Goal: Check status: Check status

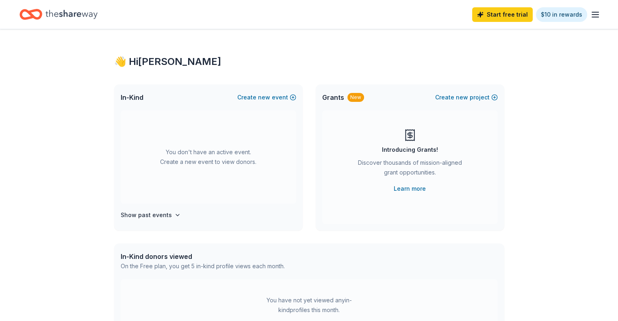
click at [592, 12] on line "button" at bounding box center [595, 12] width 7 height 0
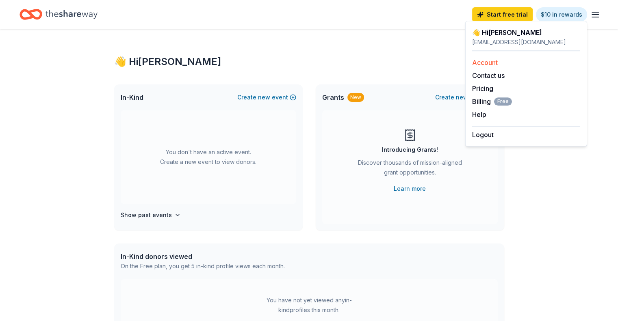
click at [499, 65] on div "Account" at bounding box center [526, 63] width 108 height 10
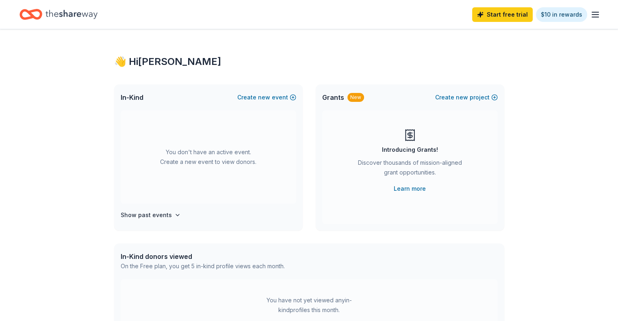
click at [590, 17] on icon "button" at bounding box center [595, 15] width 10 height 10
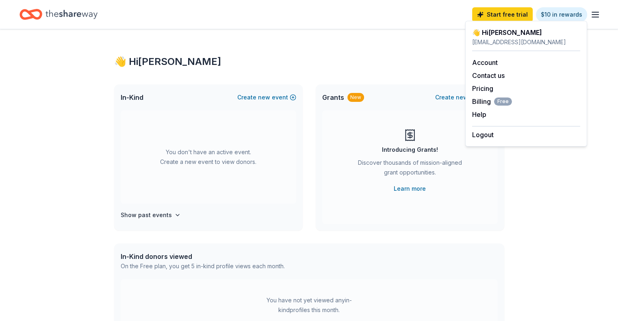
click at [98, 17] on icon "Home" at bounding box center [72, 14] width 52 height 17
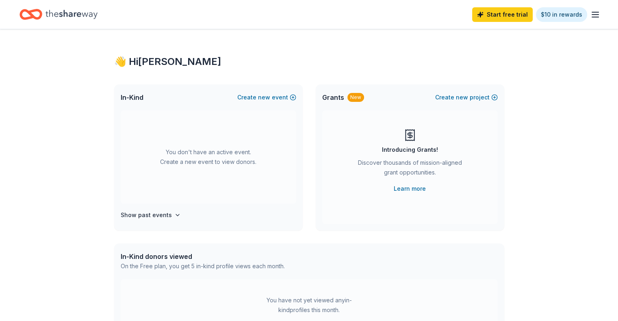
click at [590, 15] on icon "button" at bounding box center [595, 15] width 10 height 10
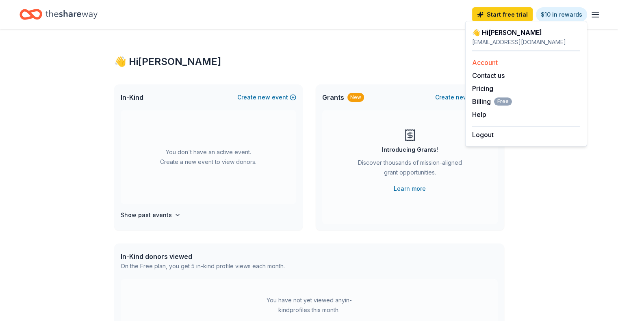
click at [488, 63] on link "Account" at bounding box center [485, 63] width 26 height 8
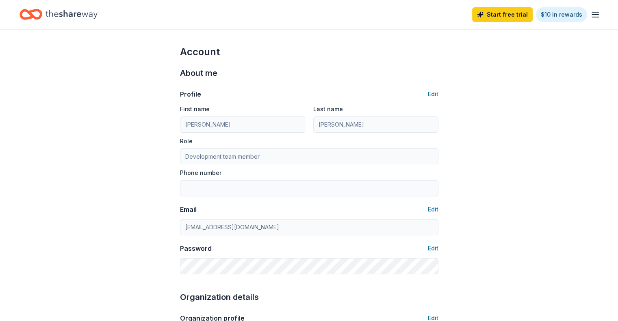
click at [74, 14] on icon "Home" at bounding box center [72, 14] width 52 height 9
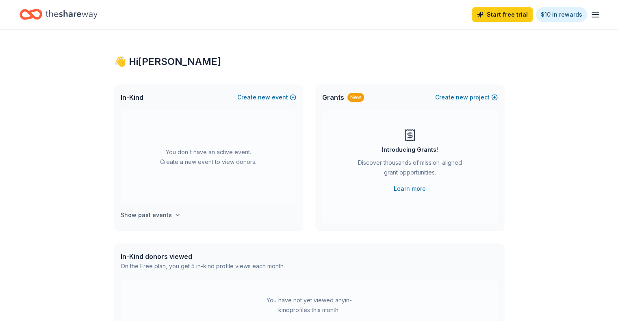
click at [165, 215] on h4 "Show past events" at bounding box center [146, 216] width 51 height 10
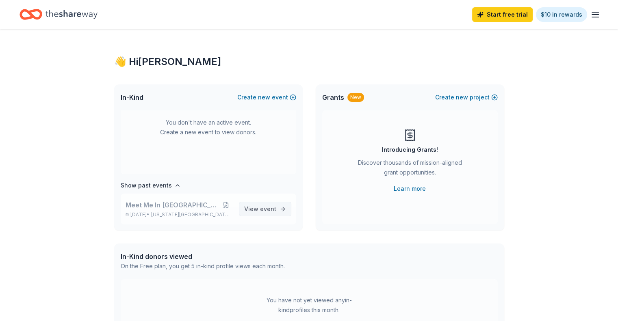
click at [253, 208] on span "View event" at bounding box center [260, 209] width 32 height 10
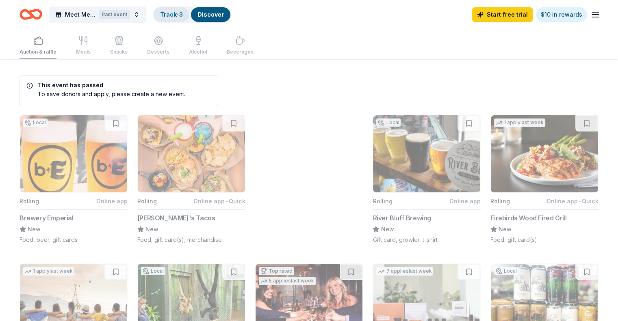
click at [181, 13] on link "Track · 3" at bounding box center [171, 14] width 23 height 7
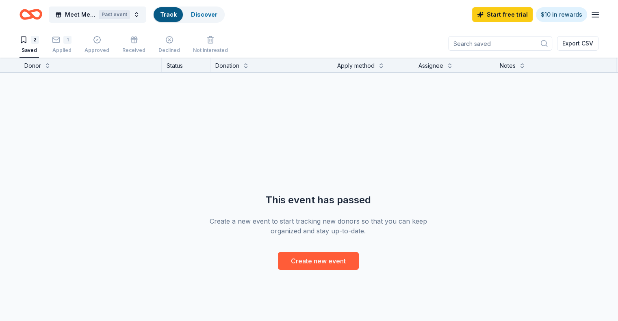
click at [176, 15] on link "Track" at bounding box center [168, 14] width 16 height 7
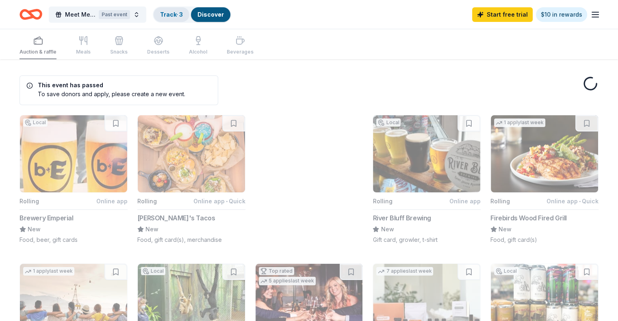
click at [183, 15] on link "Track · 3" at bounding box center [171, 14] width 23 height 7
click at [183, 13] on link "Track · 3" at bounding box center [171, 14] width 23 height 7
click at [183, 12] on link "Track · 3" at bounding box center [171, 14] width 23 height 7
click at [178, 15] on link "Track · 3" at bounding box center [171, 14] width 23 height 7
click at [183, 14] on link "Track · 3" at bounding box center [171, 14] width 23 height 7
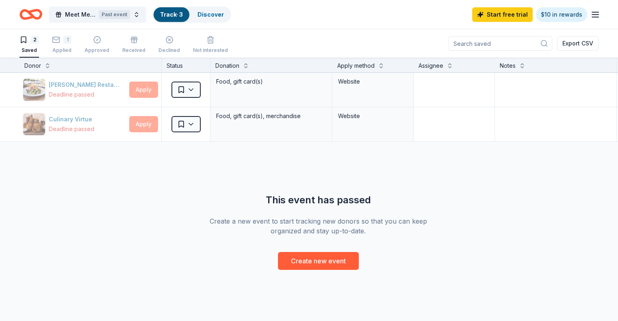
click at [189, 9] on div "Track · 3" at bounding box center [172, 14] width 36 height 15
